Goal: Find specific page/section

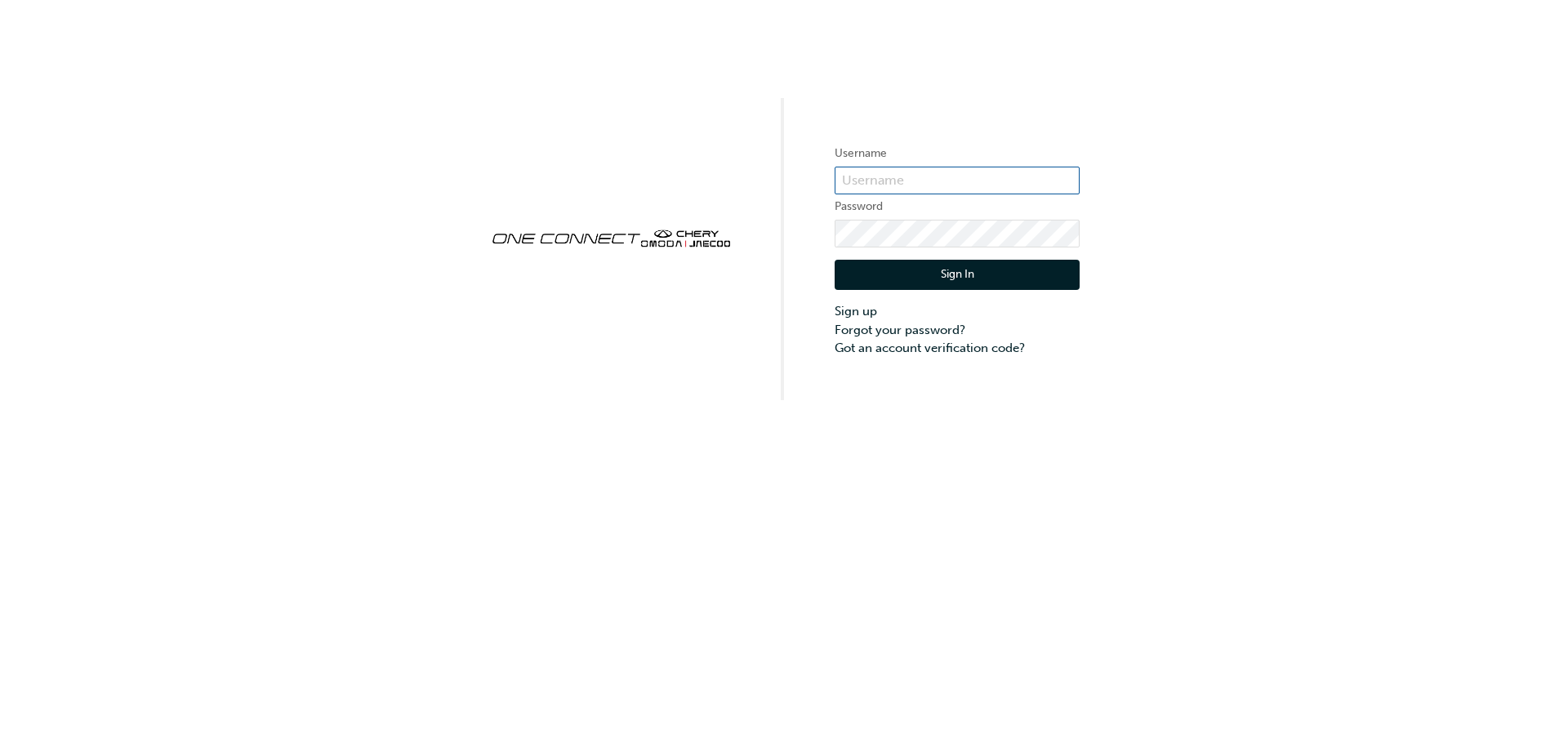
type input "CHAU1517"
click at [895, 265] on button "Sign In" at bounding box center [956, 275] width 245 height 31
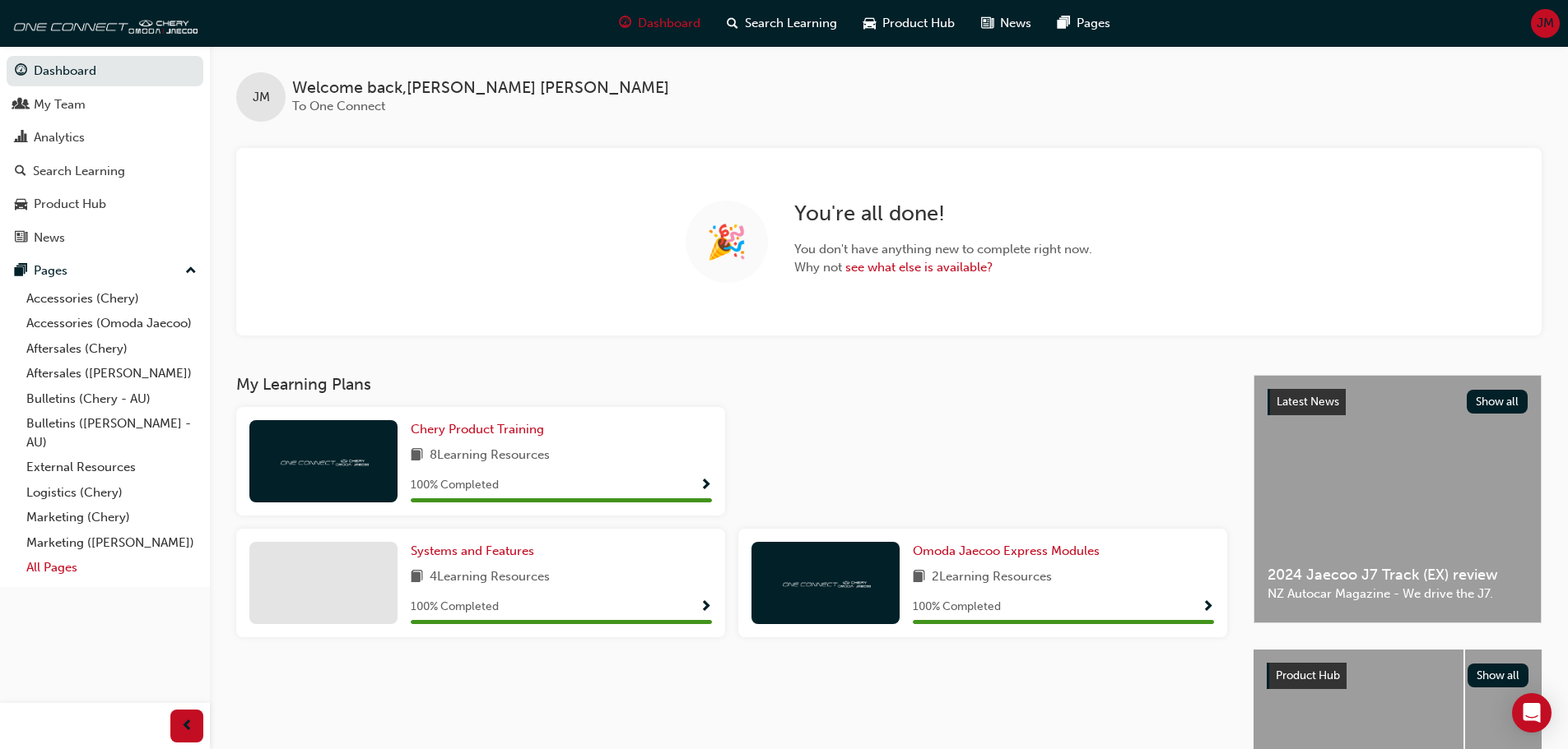
click at [56, 572] on link "All Pages" at bounding box center [111, 568] width 184 height 26
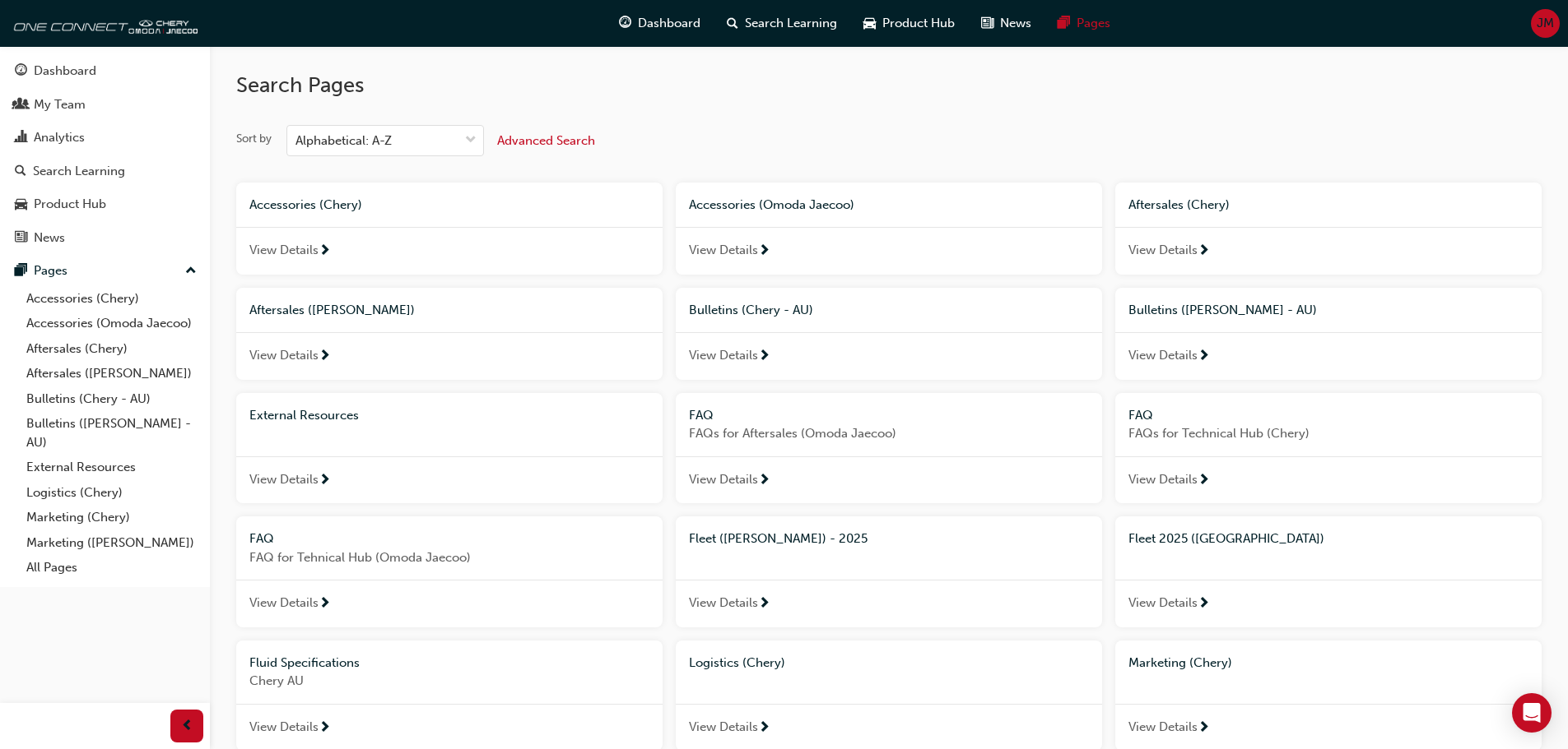
click at [1160, 539] on span "Fleet 2025 ([GEOGRAPHIC_DATA])" at bounding box center [1226, 538] width 196 height 15
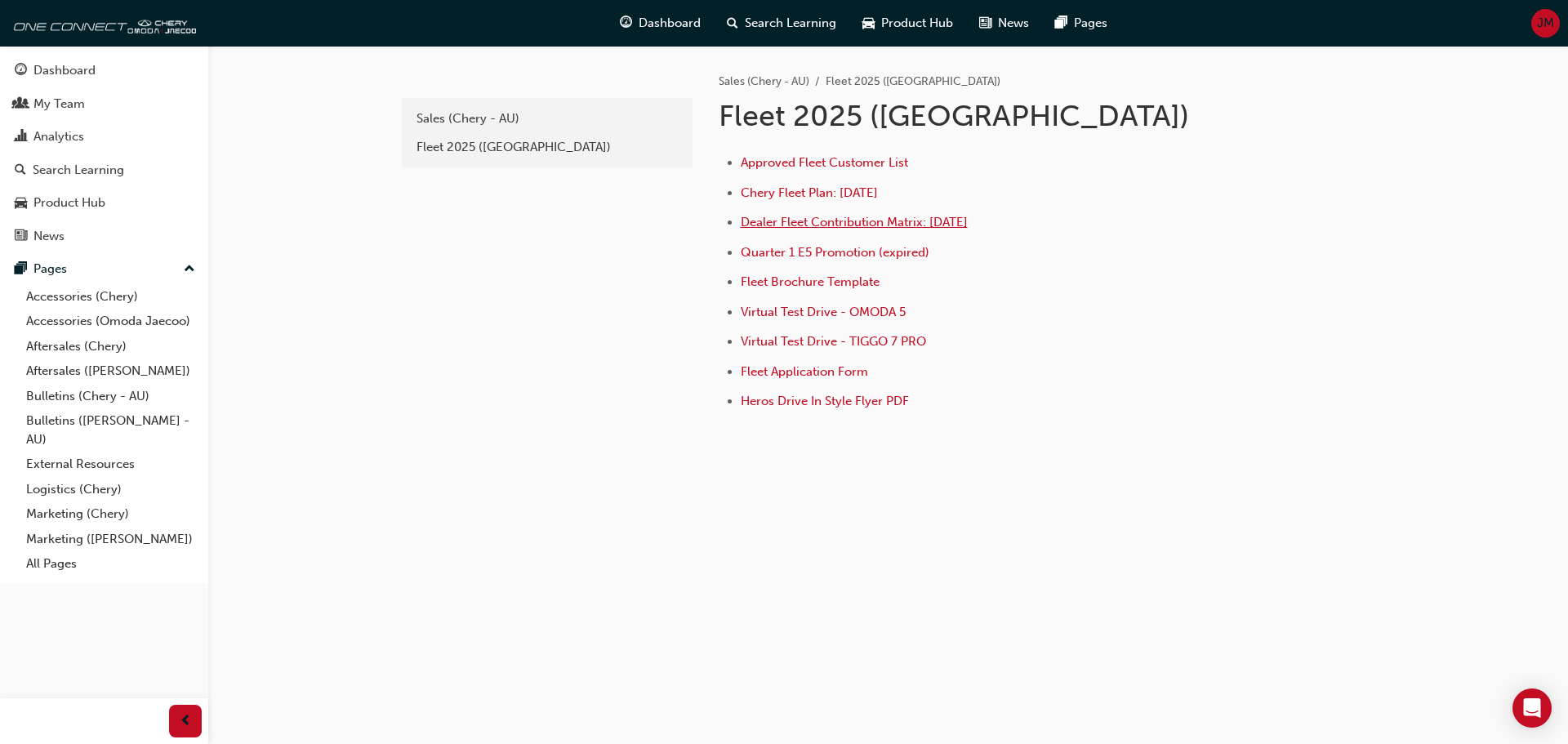
click at [839, 228] on span "Dealer Fleet Contribution Matrix: [DATE]" at bounding box center [855, 222] width 227 height 15
